Goal: Find specific page/section: Find specific page/section

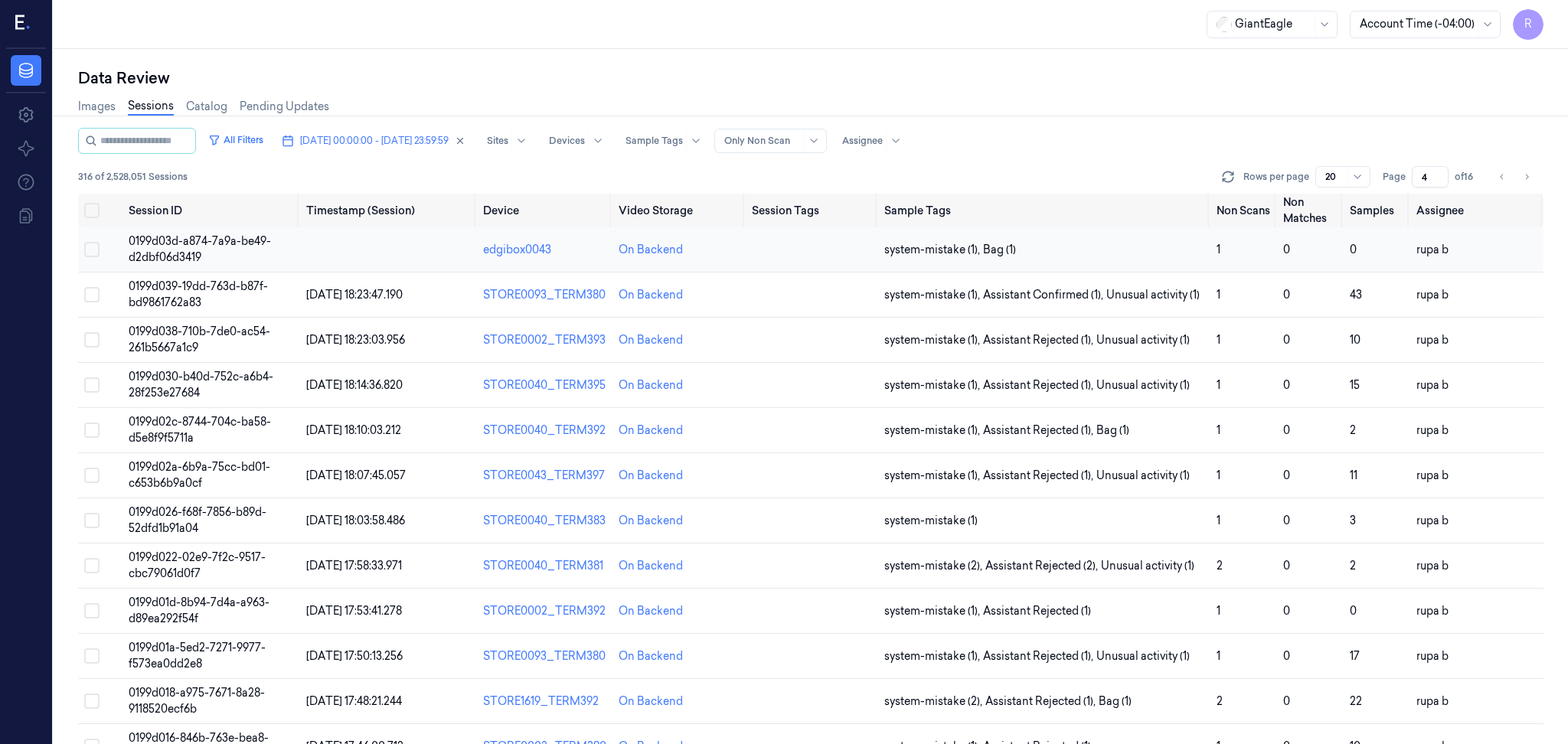
click at [267, 245] on span "0199d03d-a874-7a9a-be49-d2dbf06d3419" at bounding box center [200, 249] width 142 height 30
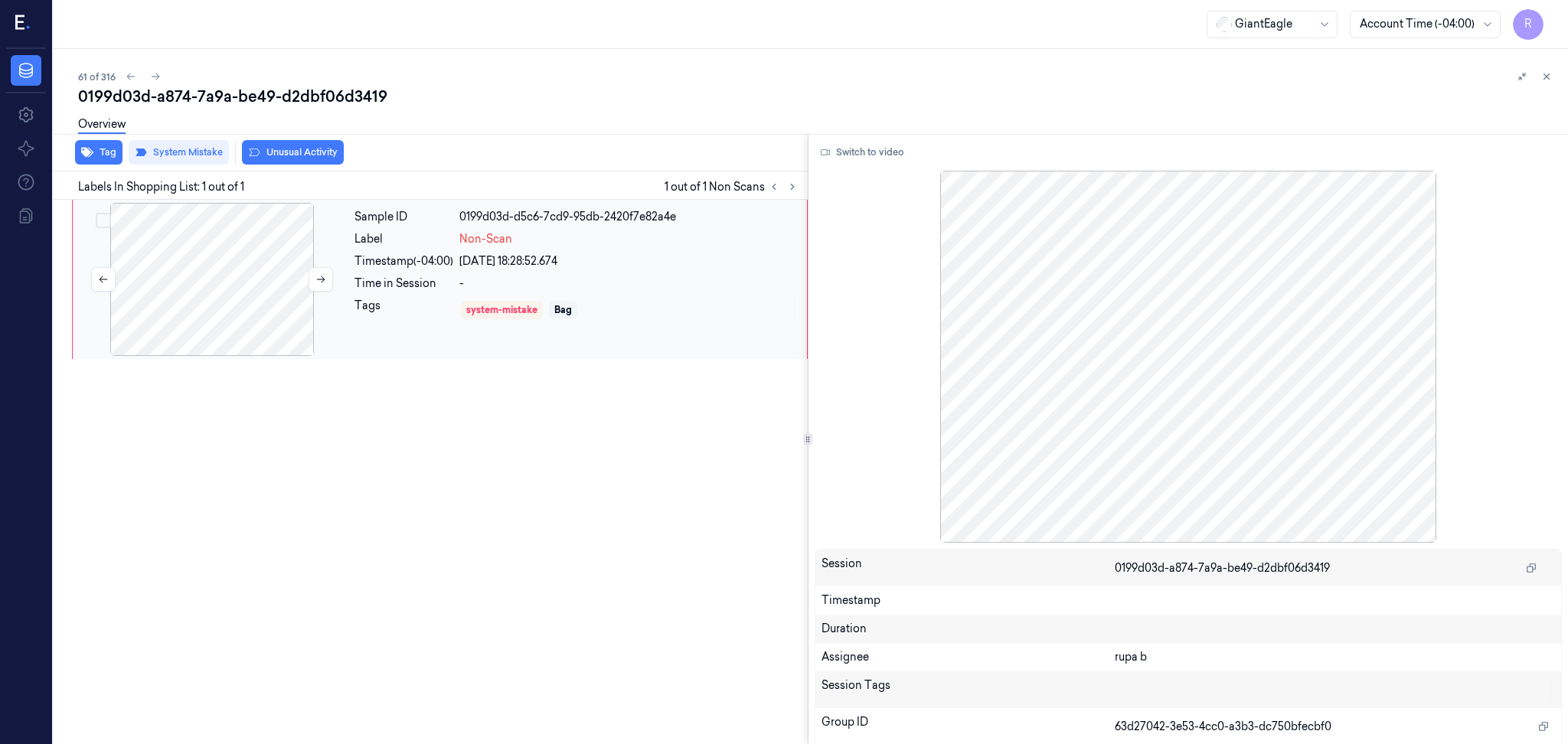
click at [235, 266] on div at bounding box center [212, 279] width 273 height 153
click at [893, 154] on button "Switch to video" at bounding box center [862, 153] width 96 height 25
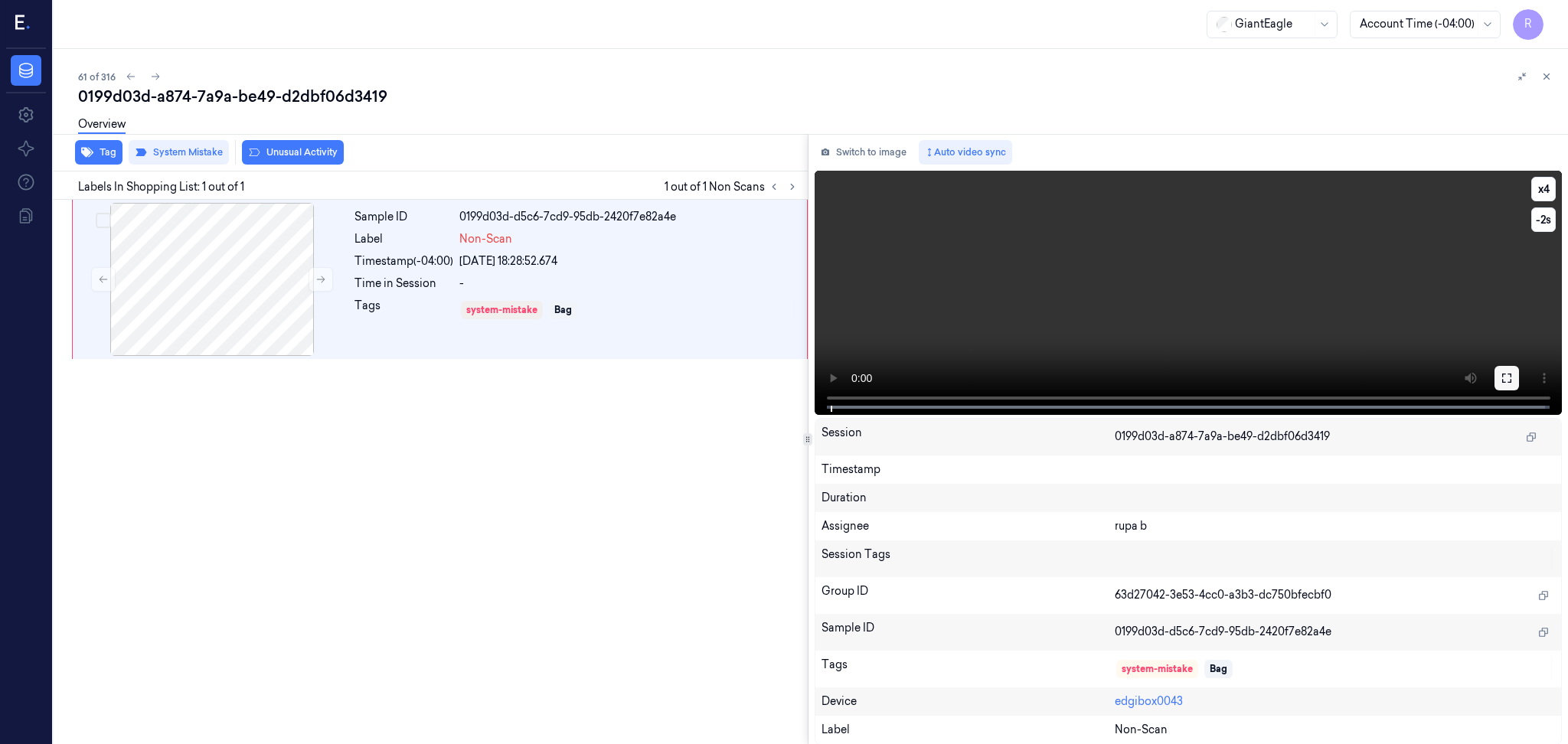
click at [1511, 383] on icon at bounding box center [1506, 378] width 12 height 12
click at [871, 163] on button "Switch to image" at bounding box center [863, 153] width 98 height 25
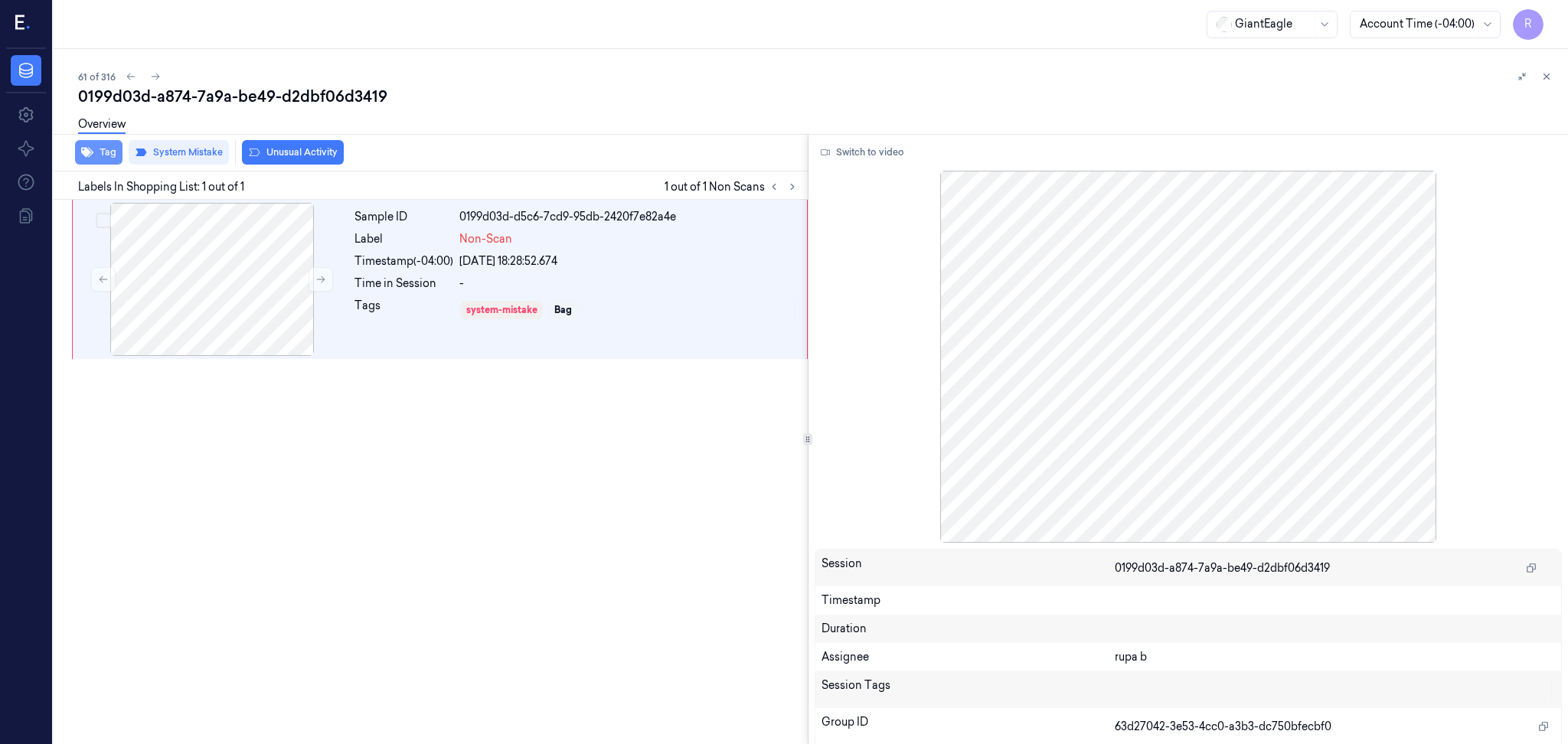
click at [102, 156] on button "Tag" at bounding box center [99, 153] width 48 height 25
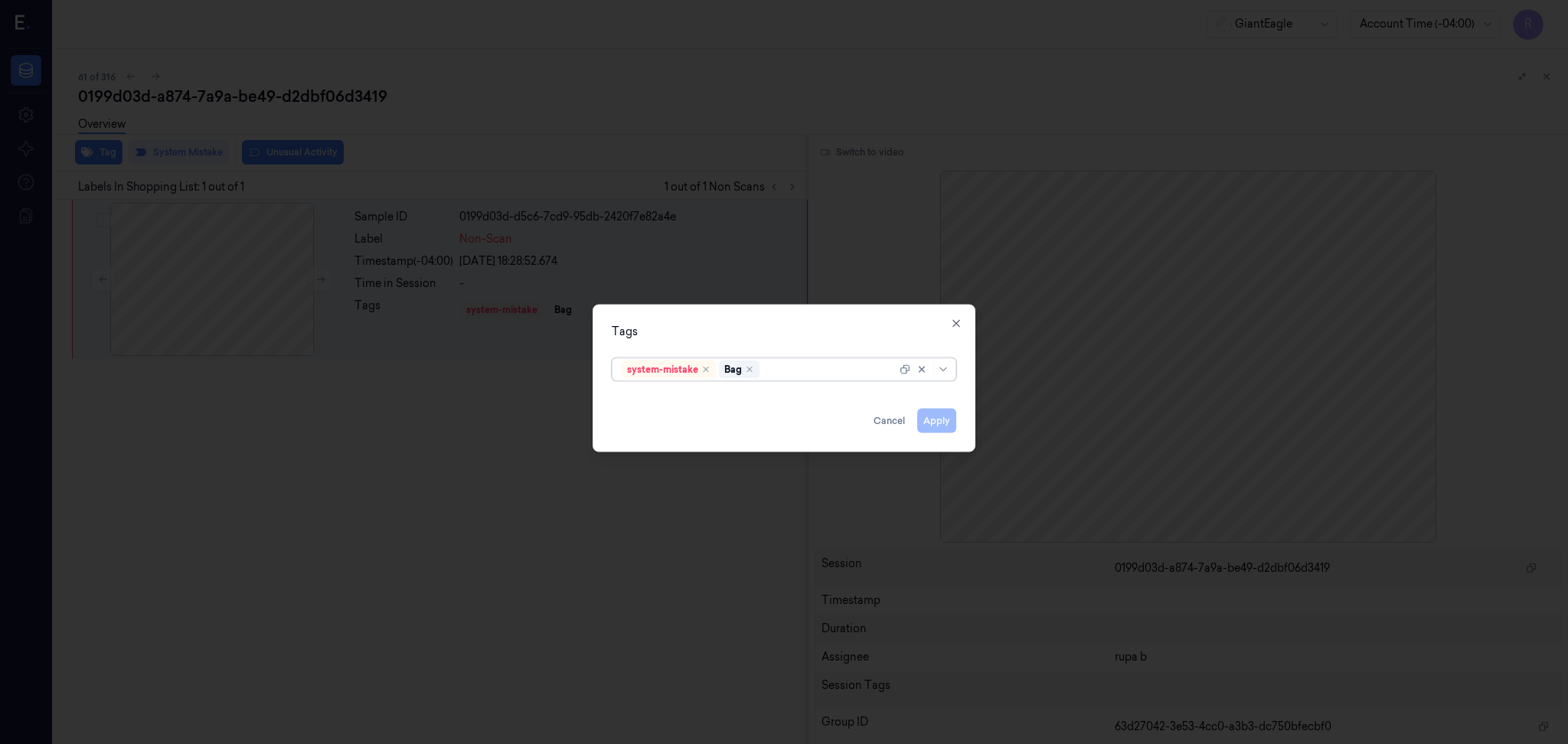
click at [634, 176] on div at bounding box center [784, 372] width 1568 height 744
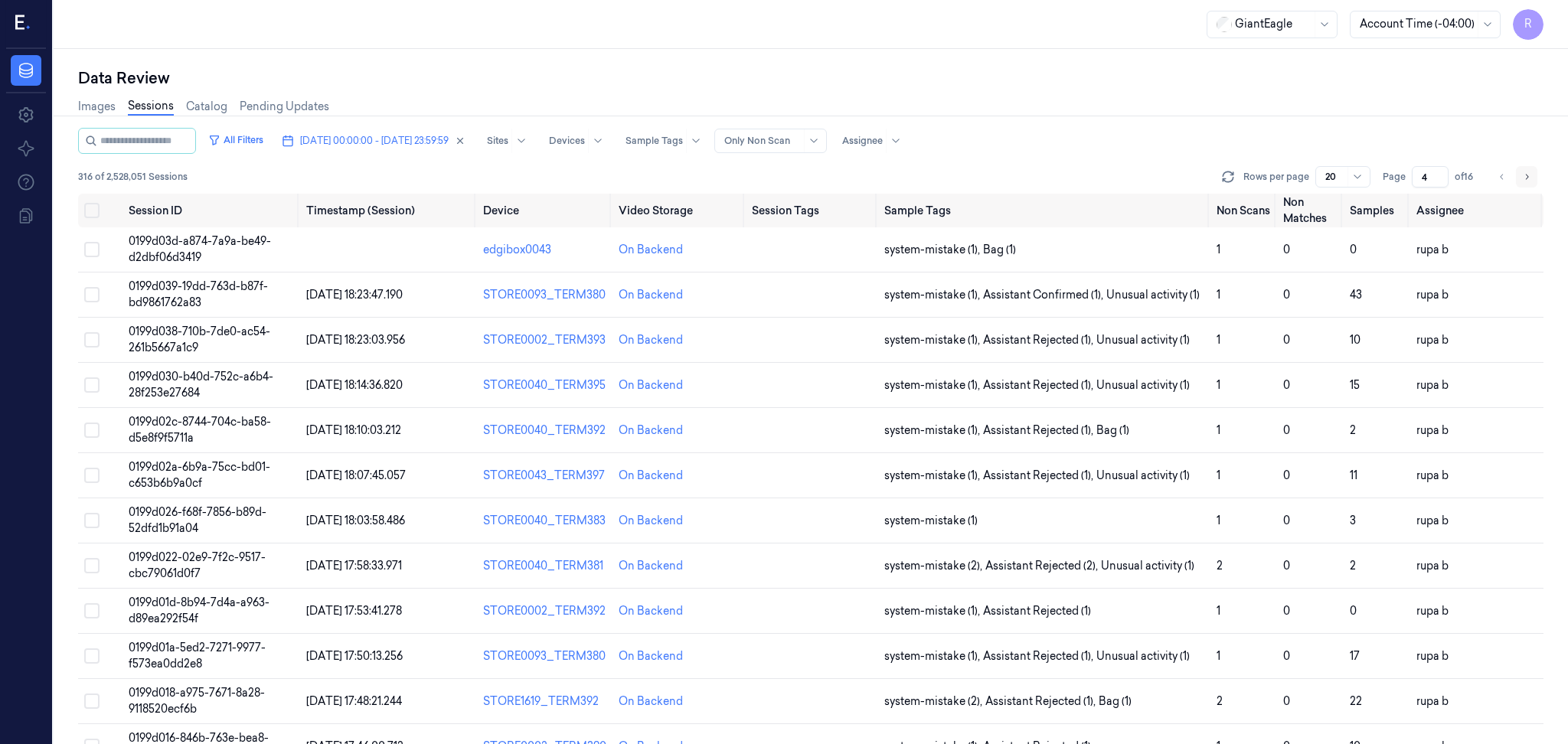
click at [1526, 177] on icon "Go to next page" at bounding box center [1528, 177] width 3 height 6
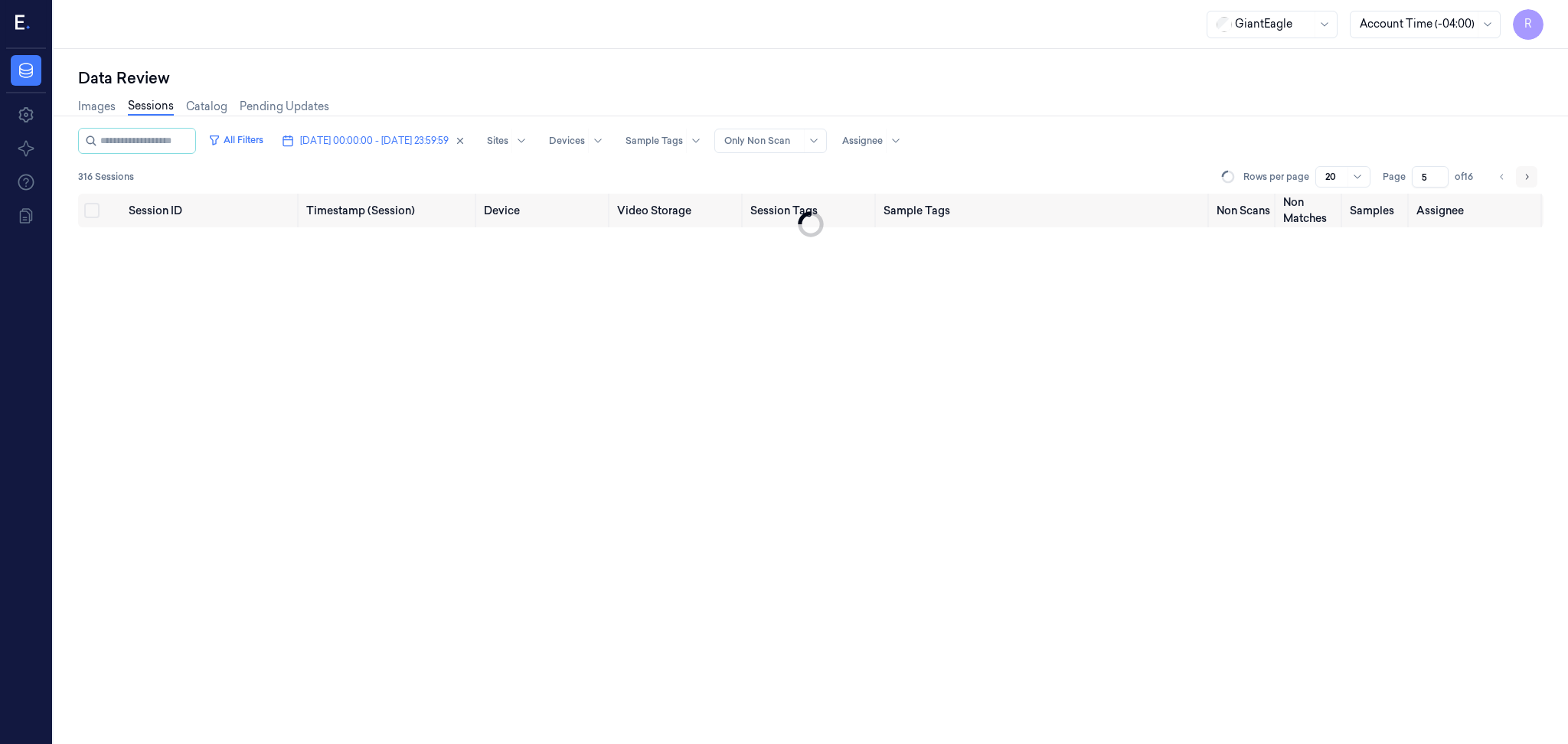
click at [1526, 177] on icon "Go to next page" at bounding box center [1528, 177] width 3 height 6
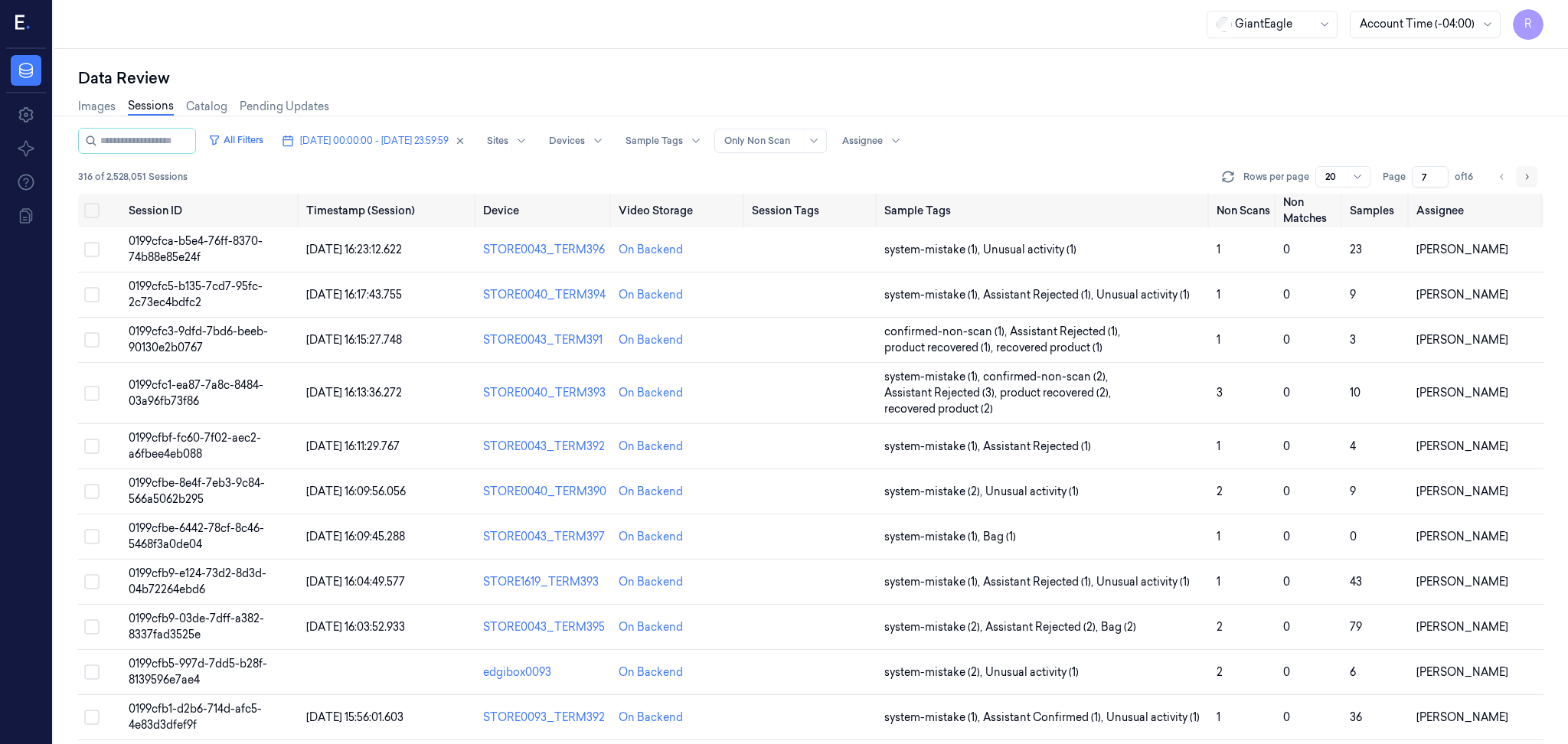
click at [1526, 177] on icon "Go to next page" at bounding box center [1528, 177] width 3 height 6
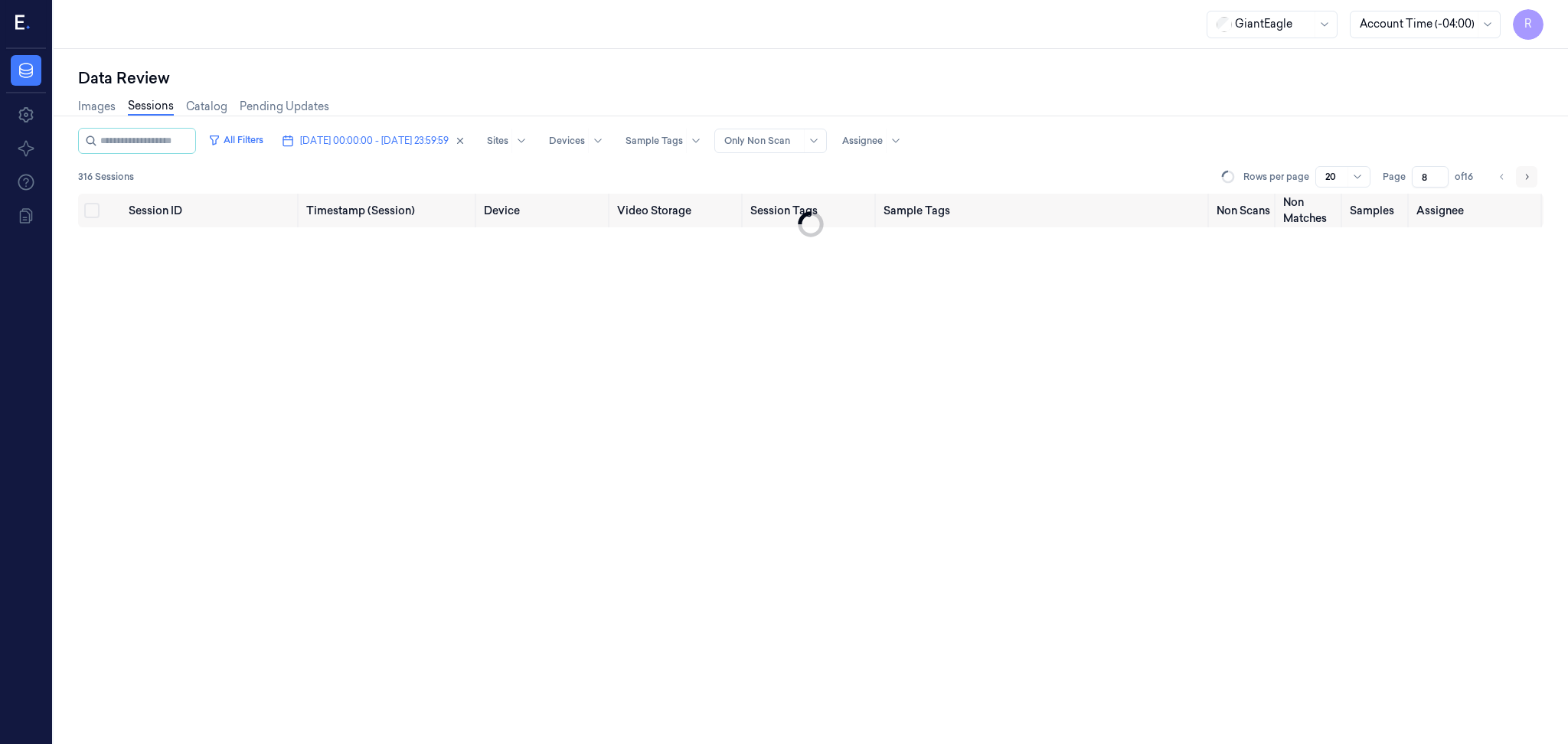
click at [1526, 177] on icon "Go to next page" at bounding box center [1528, 177] width 3 height 6
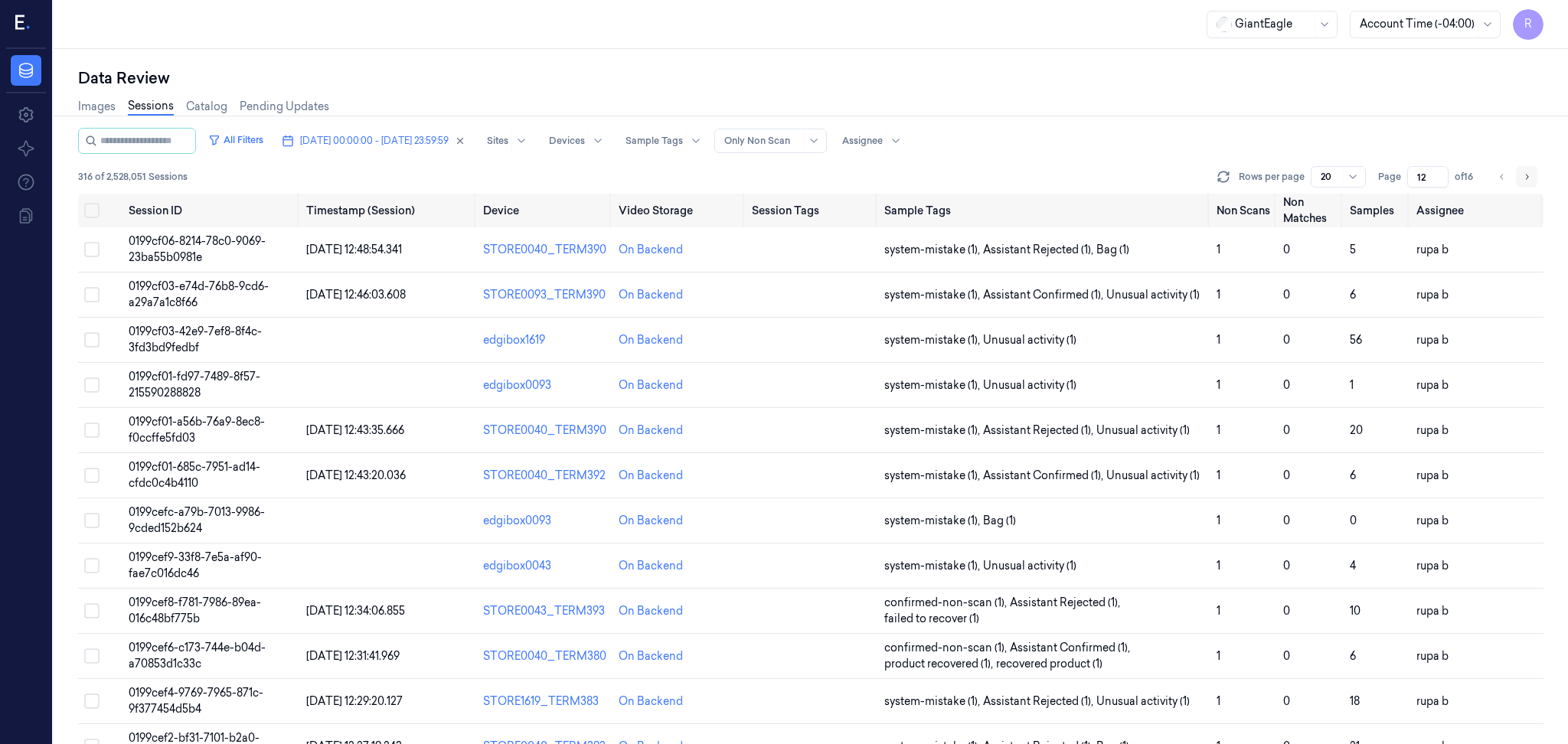
click at [1529, 171] on icon "Go to next page" at bounding box center [1527, 177] width 9 height 12
type input "13"
